Goal: Transaction & Acquisition: Purchase product/service

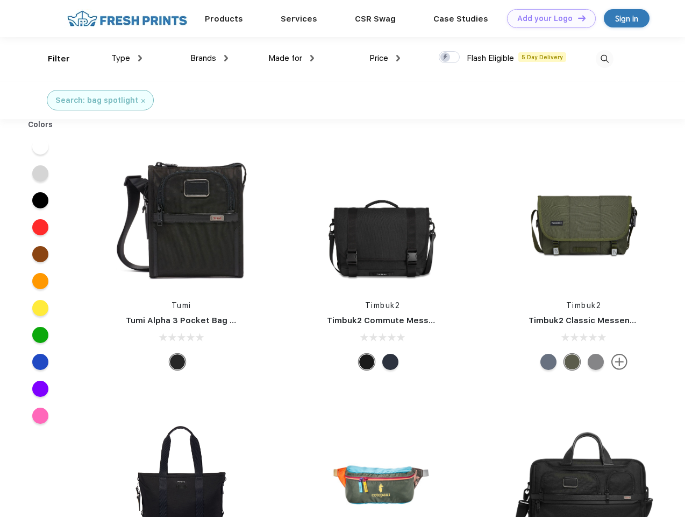
scroll to position [1, 0]
click at [548, 18] on link "Add your Logo Design Tool" at bounding box center [551, 18] width 89 height 19
click at [0, 0] on div "Design Tool" at bounding box center [0, 0] width 0 height 0
click at [577, 18] on link "Add your Logo Design Tool" at bounding box center [551, 18] width 89 height 19
click at [52, 59] on div "Filter" at bounding box center [59, 59] width 22 height 12
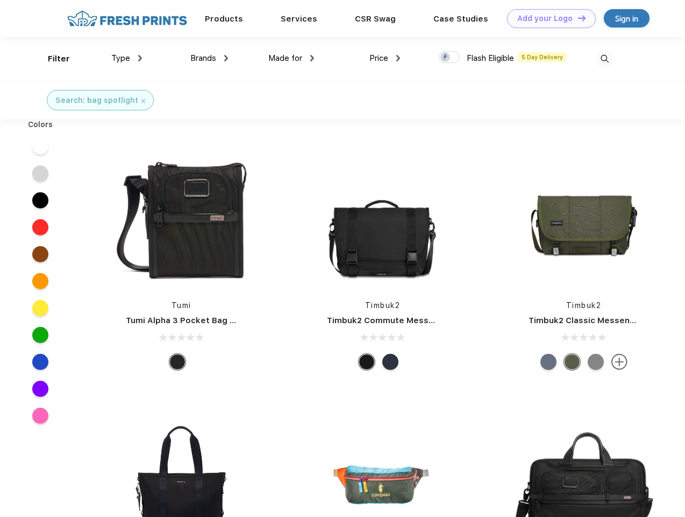
click at [127, 58] on span "Type" at bounding box center [120, 58] width 19 height 10
click at [209, 58] on span "Brands" at bounding box center [203, 58] width 26 height 10
click at [292, 58] on span "Made for" at bounding box center [285, 58] width 34 height 10
click at [385, 58] on span "Price" at bounding box center [379, 58] width 19 height 10
click at [450, 58] on div at bounding box center [449, 57] width 21 height 12
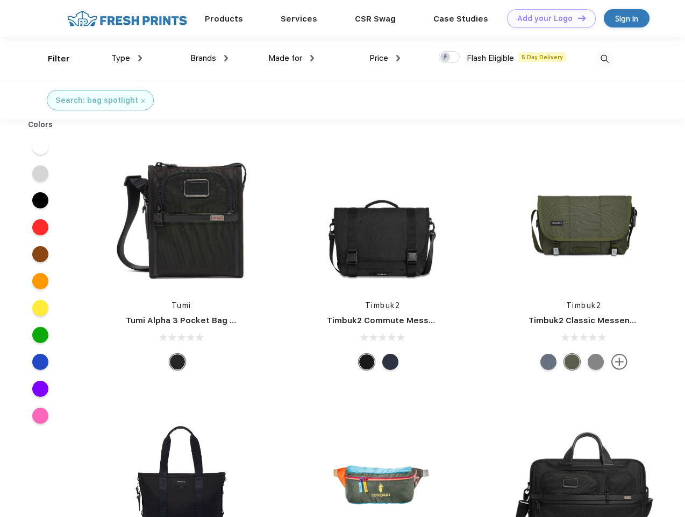
click at [446, 58] on input "checkbox" at bounding box center [442, 54] width 7 height 7
click at [605, 59] on img at bounding box center [605, 59] width 18 height 18
